Goal: Information Seeking & Learning: Learn about a topic

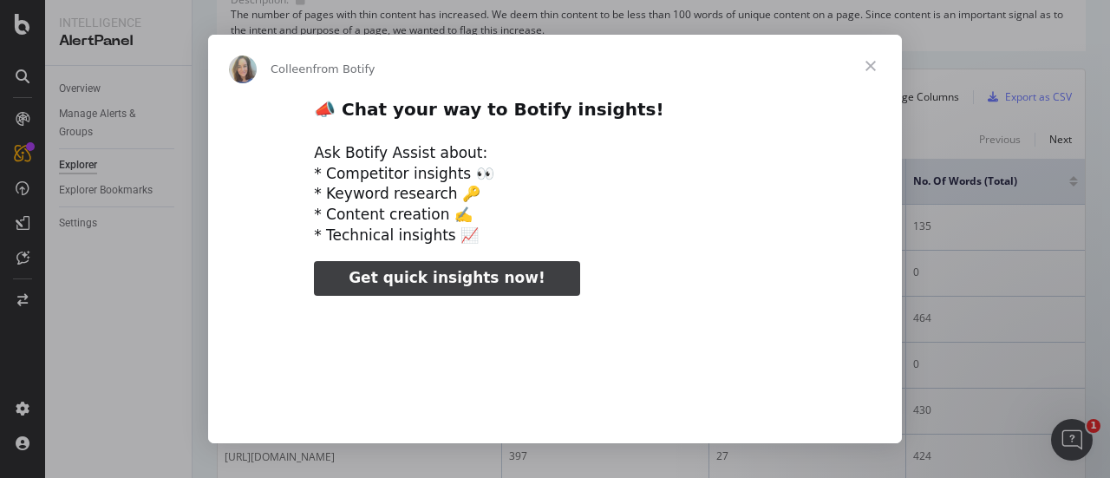
scroll to position [266, 0]
type input "131669"
click at [868, 67] on span "Close" at bounding box center [871, 66] width 62 height 62
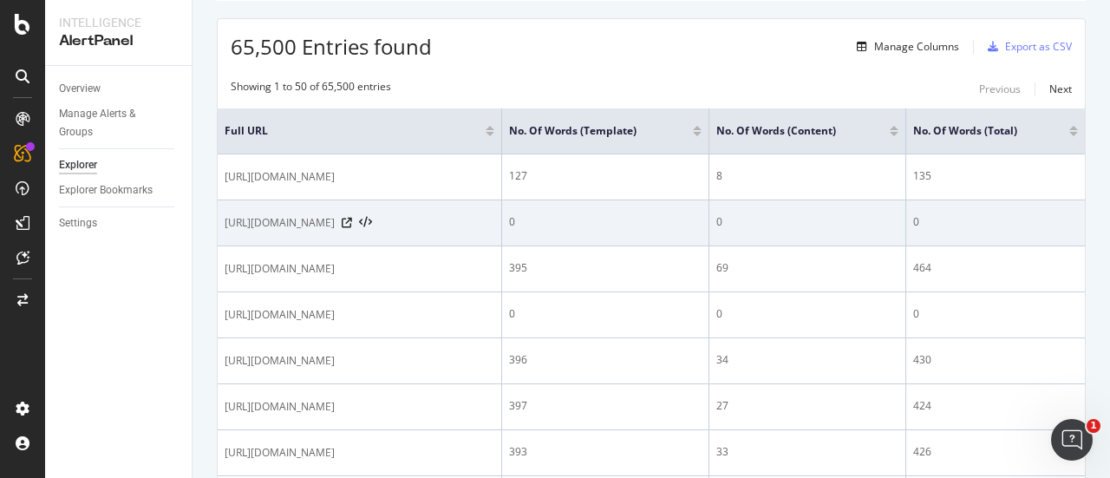
scroll to position [315, 0]
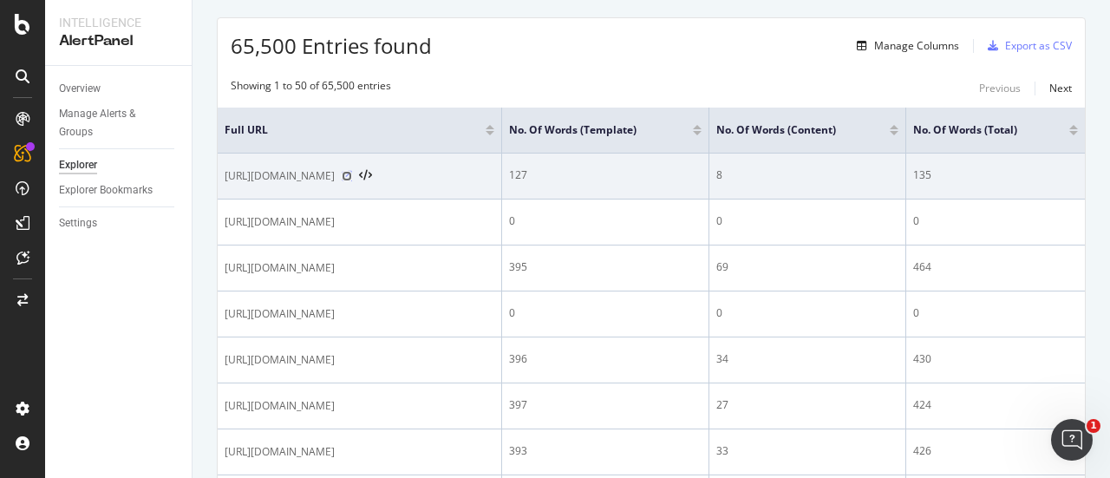
click at [352, 176] on icon at bounding box center [347, 176] width 10 height 10
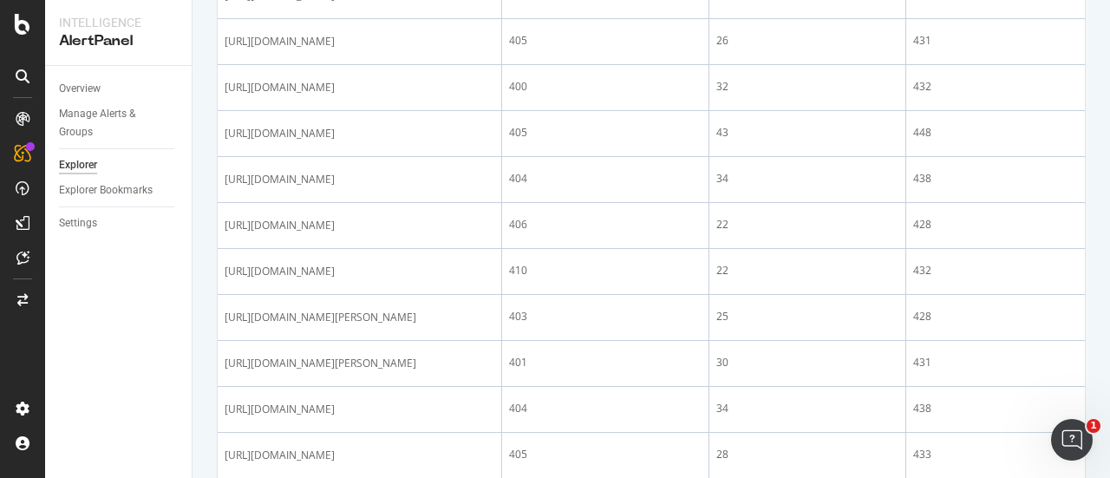
scroll to position [1921, 0]
